Goal: Information Seeking & Learning: Learn about a topic

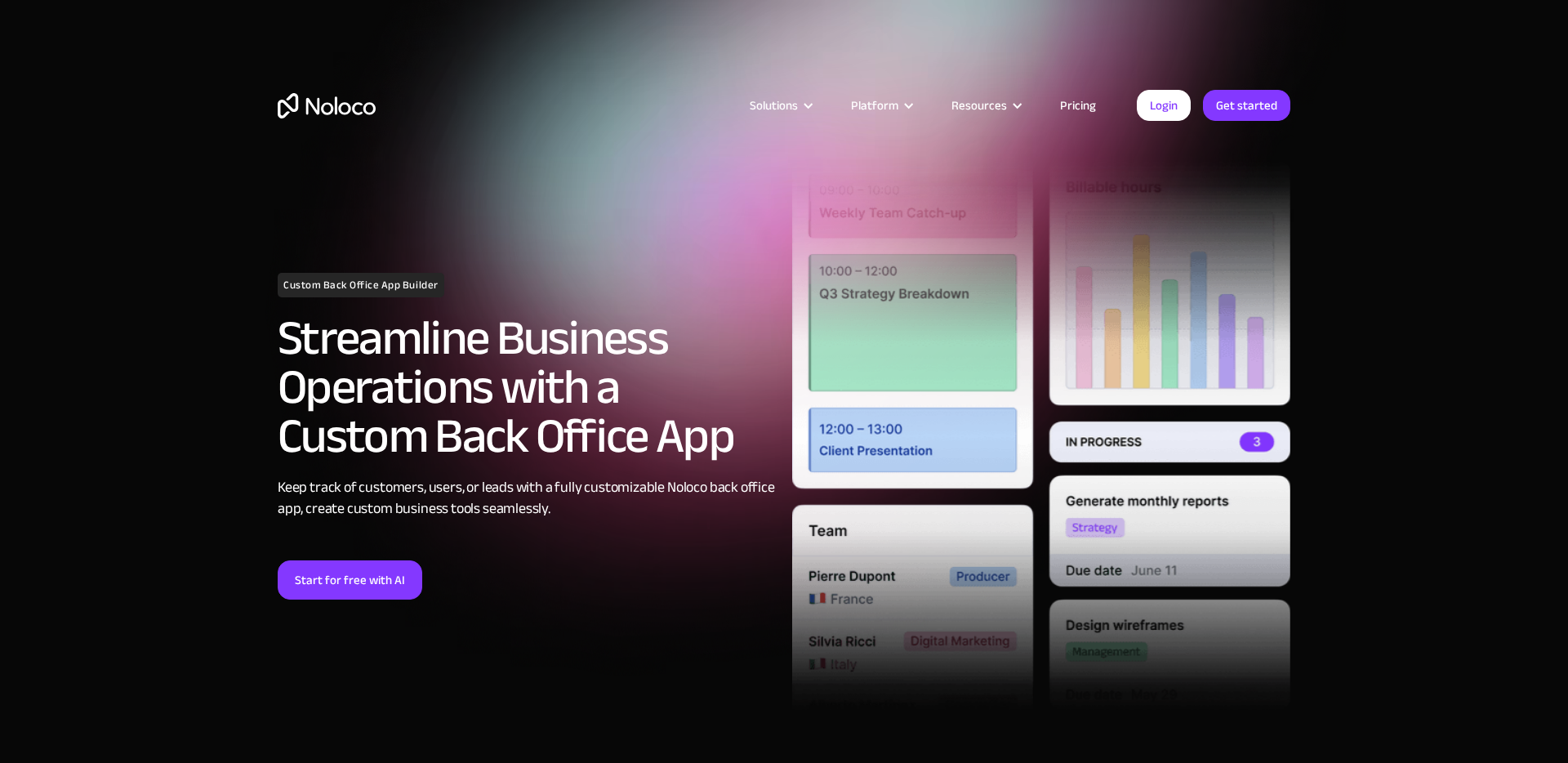
click at [1085, 102] on link "Pricing" at bounding box center [1078, 106] width 77 height 21
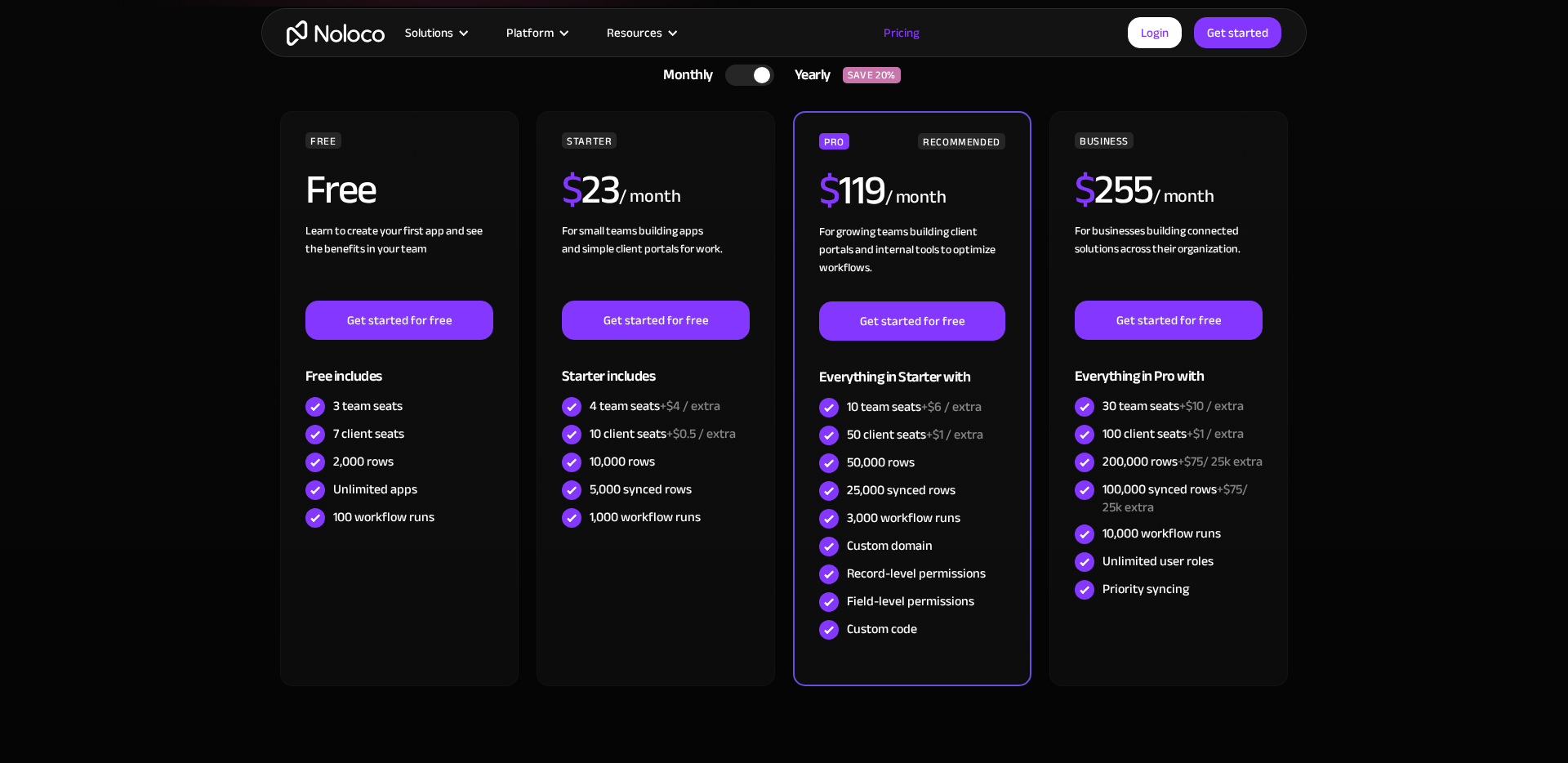
scroll to position [418, 0]
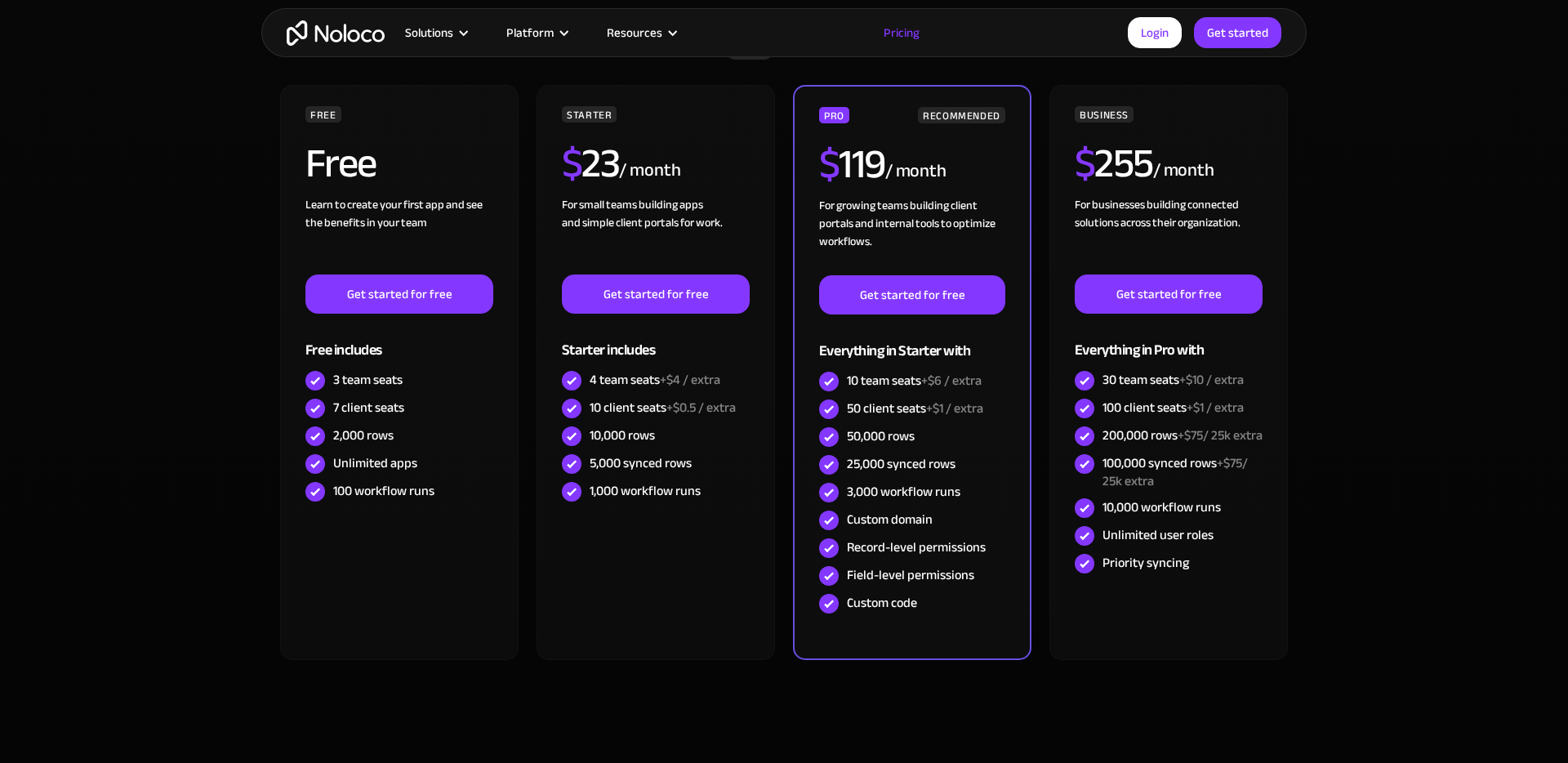
click at [328, 28] on img "home" at bounding box center [335, 33] width 98 height 26
